Goal: Information Seeking & Learning: Learn about a topic

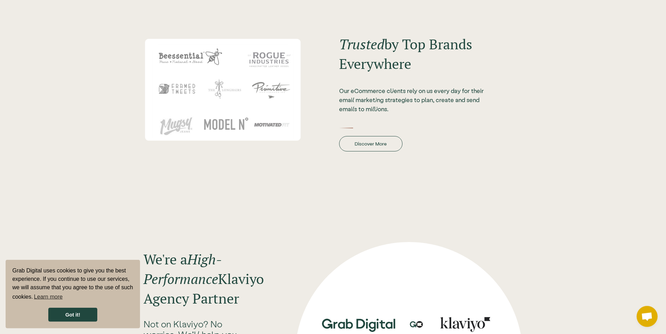
scroll to position [921, 0]
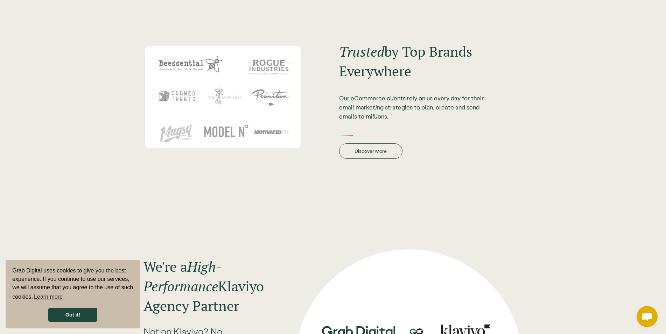
drag, startPoint x: 441, startPoint y: 126, endPoint x: 374, endPoint y: 154, distance: 72.7
click at [441, 126] on div at bounding box center [412, 126] width 147 height 7
click at [373, 154] on link "Discover More" at bounding box center [370, 151] width 63 height 15
click at [364, 138] on div "Trusted by Top Brands Everywhere Our eCommerce clients rely on us every day for…" at bounding box center [412, 97] width 147 height 124
click at [369, 146] on link "Discover More" at bounding box center [370, 151] width 63 height 15
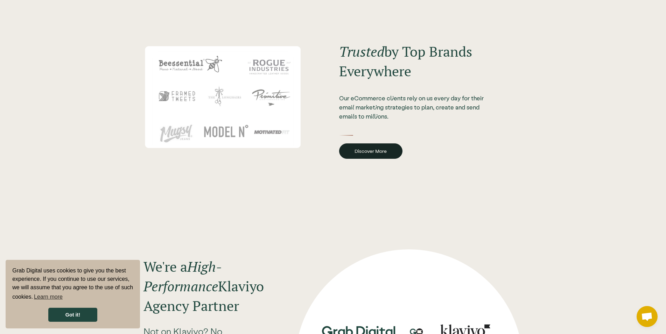
click at [369, 146] on link "Discover More" at bounding box center [370, 151] width 63 height 15
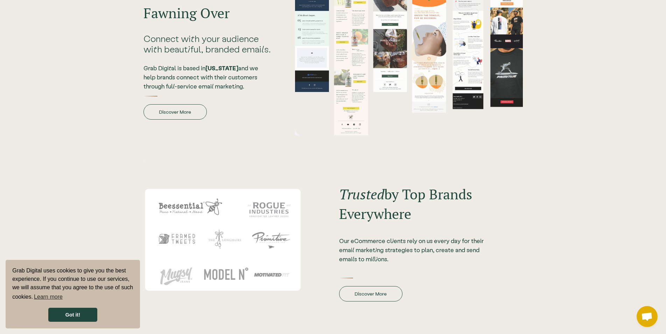
scroll to position [743, 0]
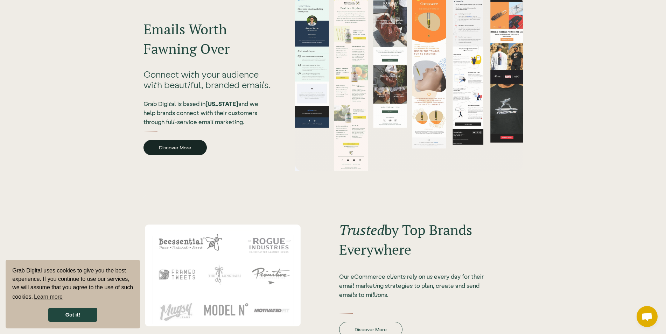
click at [182, 147] on link "Discover More" at bounding box center [175, 147] width 63 height 15
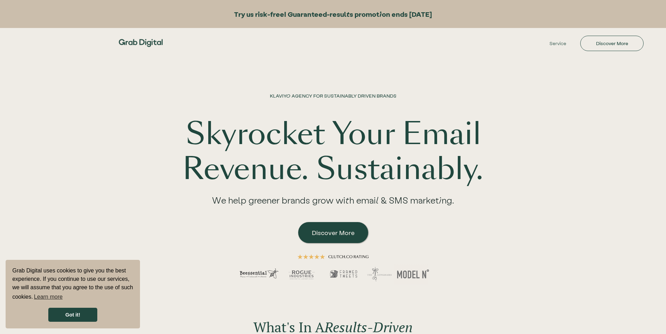
scroll to position [886, 0]
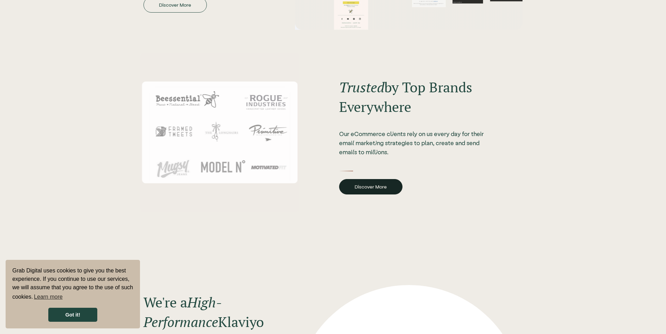
click at [375, 179] on link "Discover More" at bounding box center [370, 186] width 63 height 15
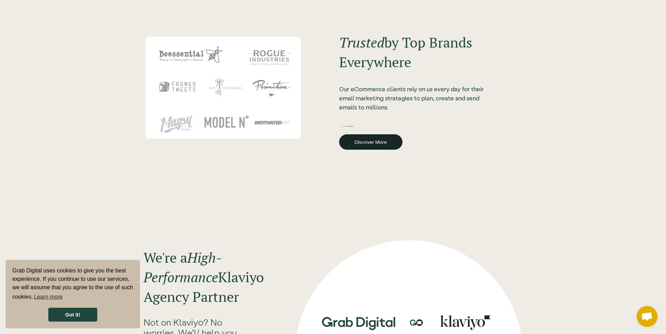
scroll to position [1064, 0]
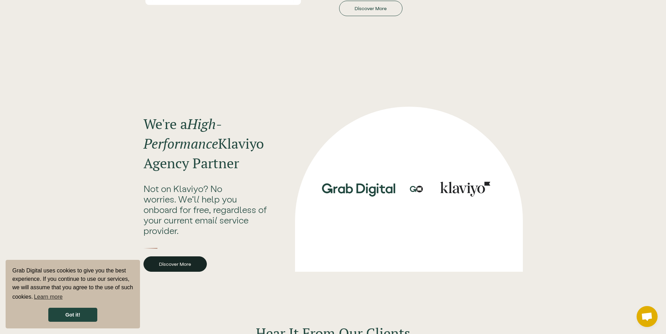
click at [188, 257] on link "Discover More" at bounding box center [175, 264] width 63 height 15
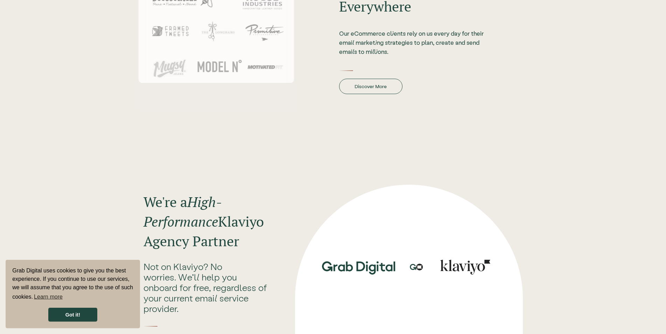
scroll to position [957, 0]
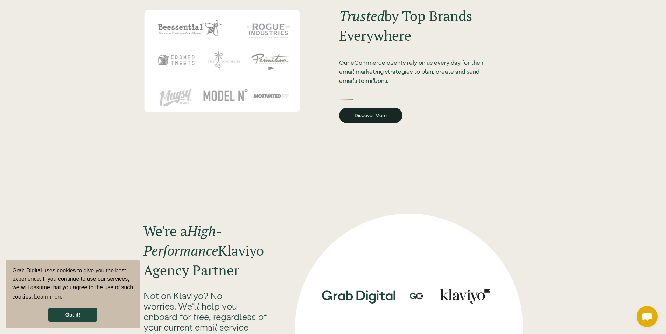
click at [388, 108] on link "Discover More" at bounding box center [370, 115] width 63 height 15
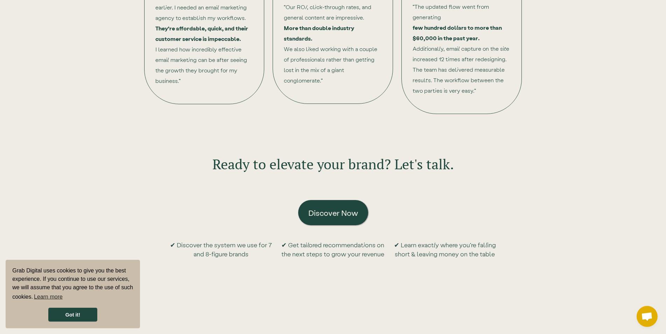
scroll to position [1529, 0]
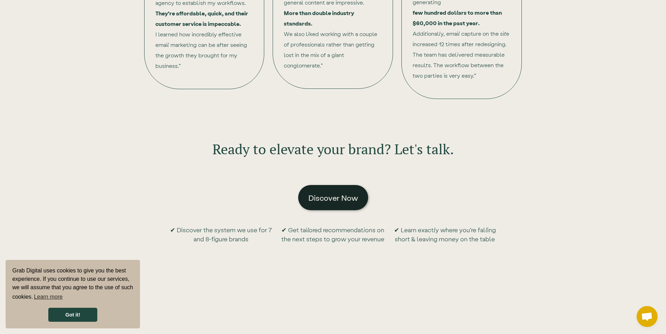
click at [327, 185] on link "Discover Now" at bounding box center [333, 197] width 70 height 25
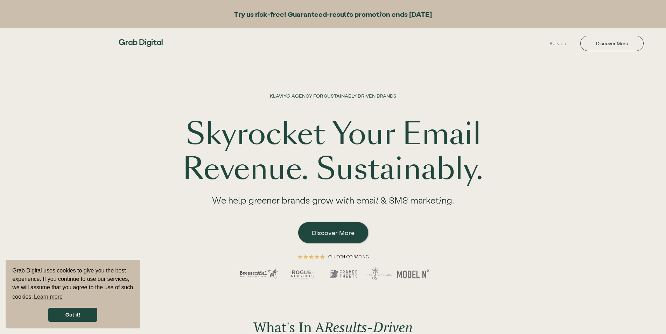
scroll to position [1724, 0]
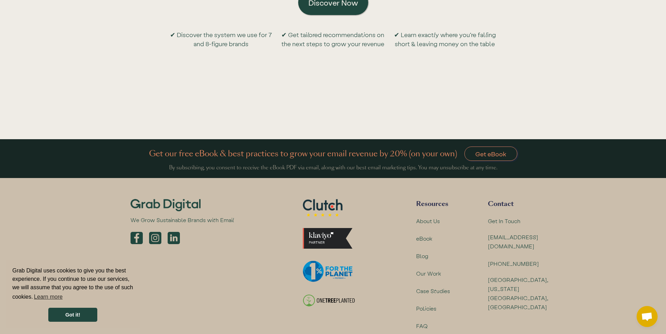
click at [467, 250] on div "Blog" at bounding box center [443, 255] width 54 height 11
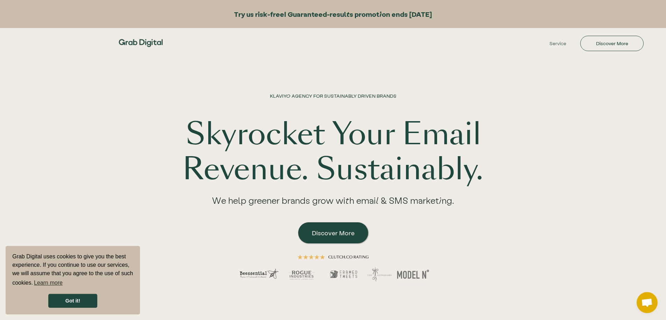
scroll to position [0, 0]
click at [560, 45] on link "Service" at bounding box center [558, 43] width 38 height 21
click at [604, 44] on link "Discover More" at bounding box center [612, 43] width 63 height 15
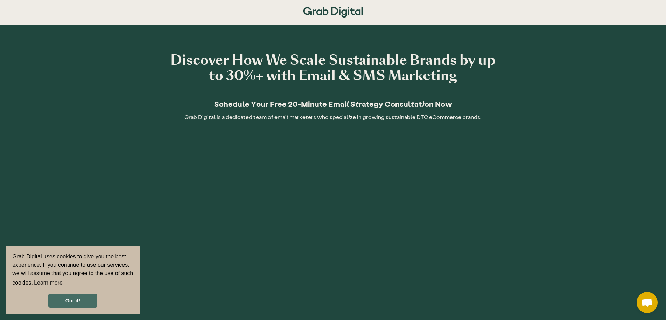
click at [81, 302] on link "Got it!" at bounding box center [72, 301] width 49 height 14
